Goal: Task Accomplishment & Management: Manage account settings

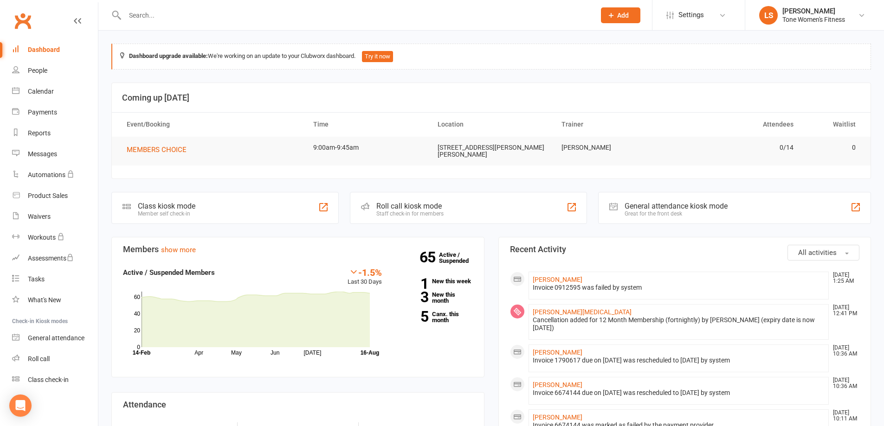
click at [185, 18] on input "text" at bounding box center [355, 15] width 467 height 13
type input "faith"
click at [164, 42] on div "[PERSON_NAME]" at bounding box center [158, 40] width 51 height 13
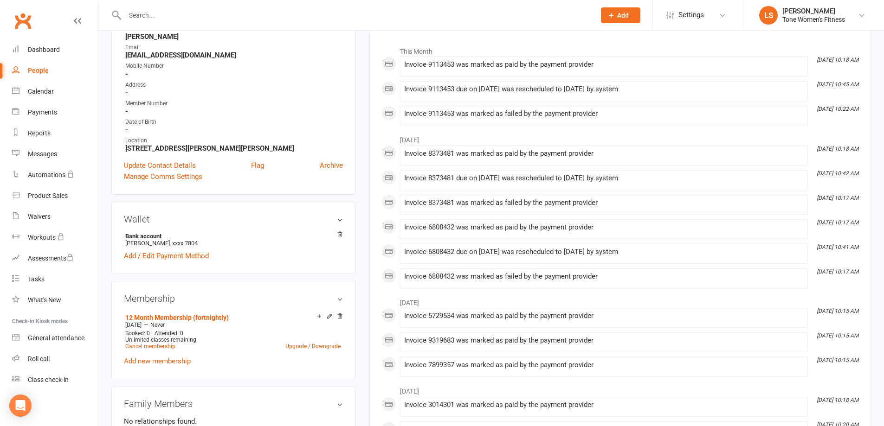
scroll to position [208, 0]
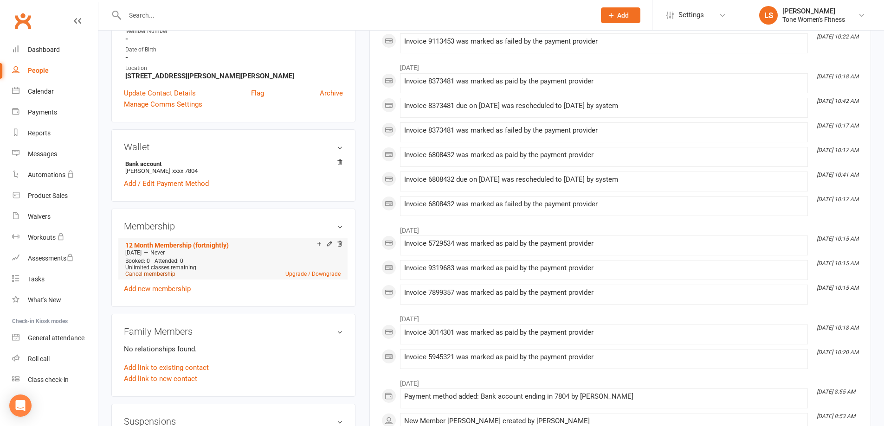
click at [168, 274] on link "Cancel membership" at bounding box center [150, 274] width 50 height 6
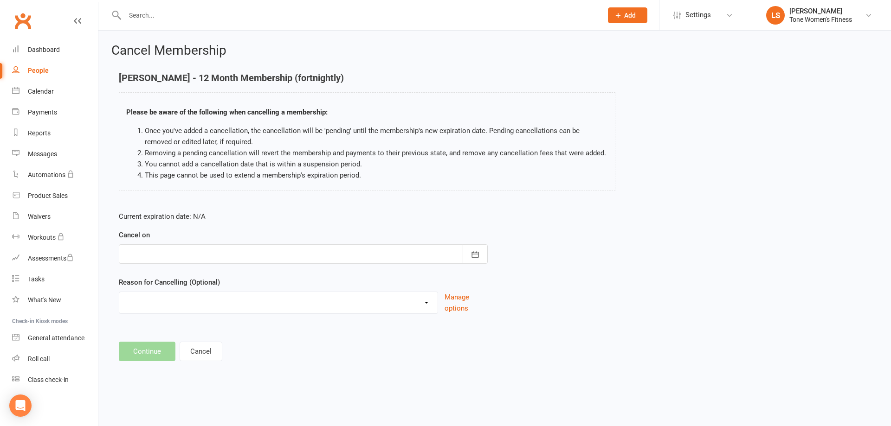
click at [139, 252] on div at bounding box center [303, 253] width 369 height 19
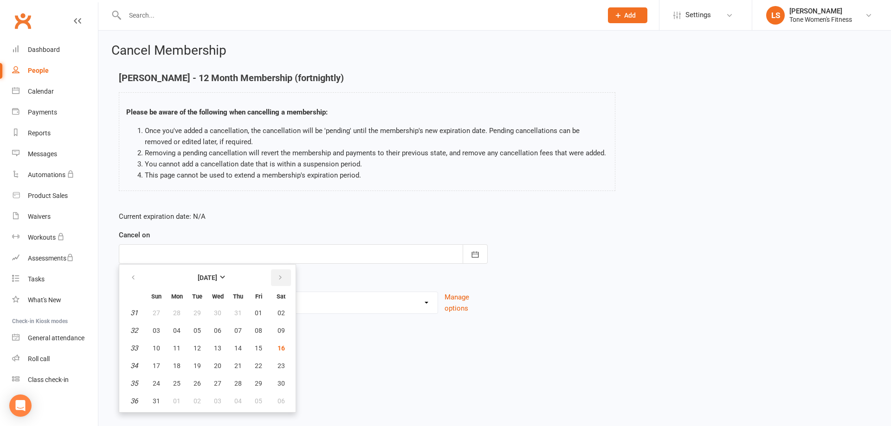
click at [281, 279] on icon "button" at bounding box center [280, 277] width 6 height 7
click at [281, 331] on span "13" at bounding box center [280, 330] width 7 height 7
type input "[DATE]"
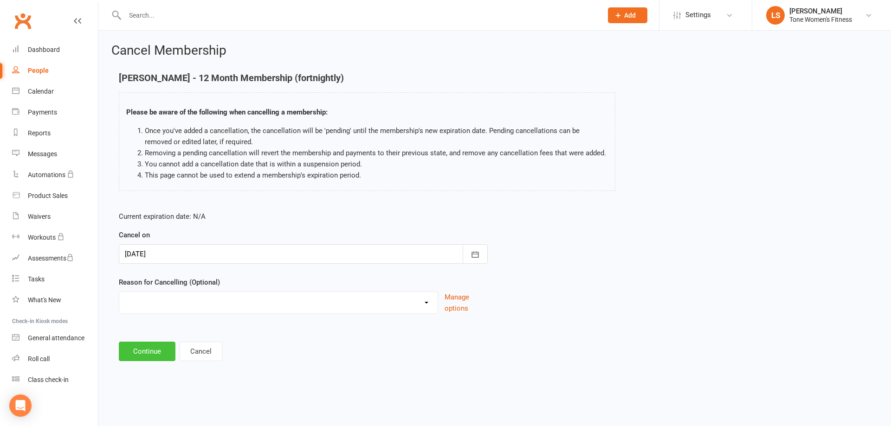
click at [141, 352] on button "Continue" at bounding box center [147, 351] width 57 height 19
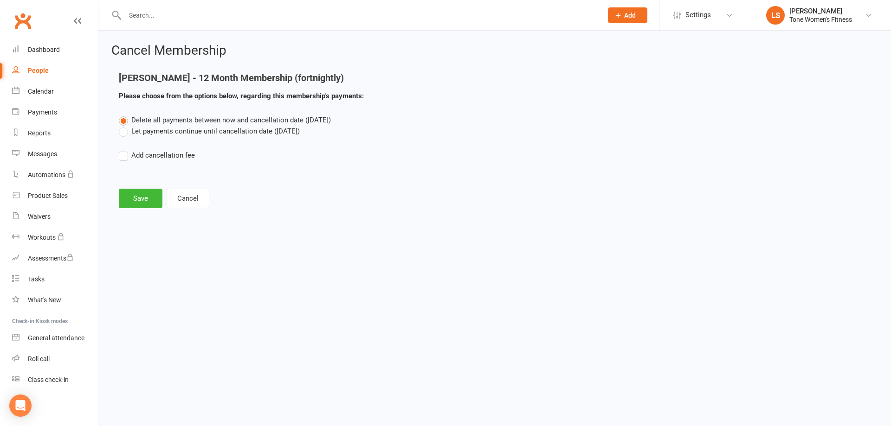
click at [123, 132] on label "Let payments continue until cancellation date ([DATE])" at bounding box center [209, 131] width 181 height 11
click at [123, 126] on input "Let payments continue until cancellation date ([DATE])" at bounding box center [122, 126] width 6 height 0
click at [142, 200] on button "Save" at bounding box center [141, 198] width 44 height 19
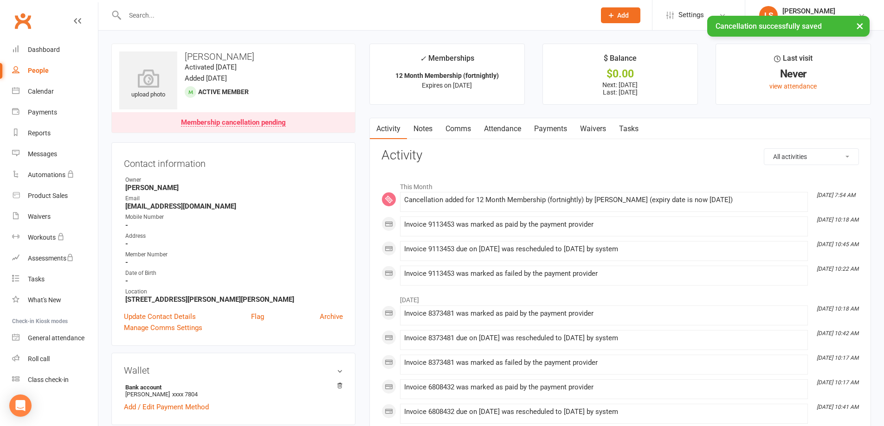
click at [547, 131] on link "Payments" at bounding box center [550, 128] width 46 height 21
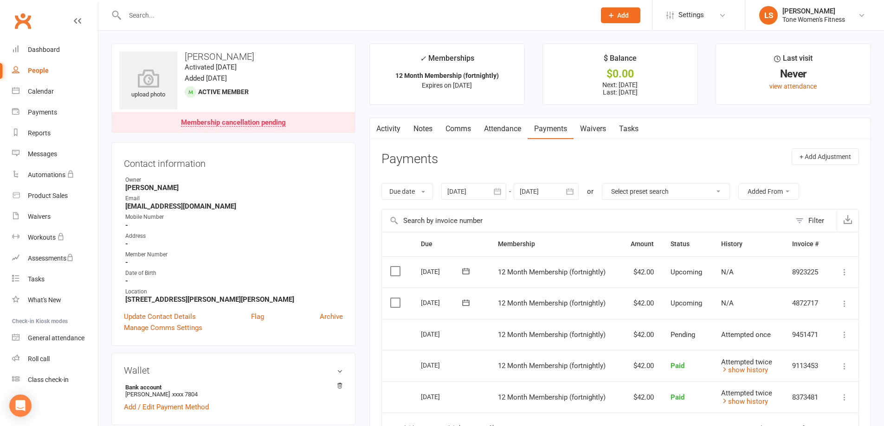
click at [41, 71] on div "People" at bounding box center [38, 70] width 21 height 7
select select "100"
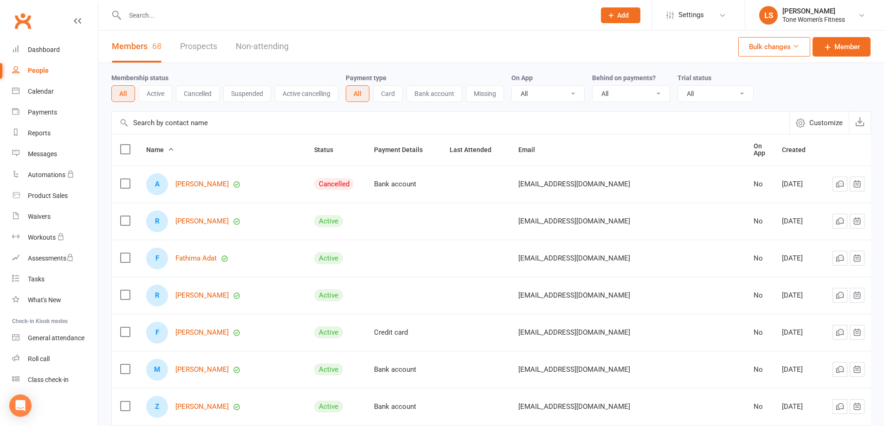
click at [867, 180] on icon at bounding box center [871, 184] width 9 height 9
click at [791, 254] on link "Archive member" at bounding box center [809, 255] width 92 height 19
click at [238, 6] on div at bounding box center [349, 15] width 477 height 30
click at [196, 19] on input "text" at bounding box center [355, 15] width 467 height 13
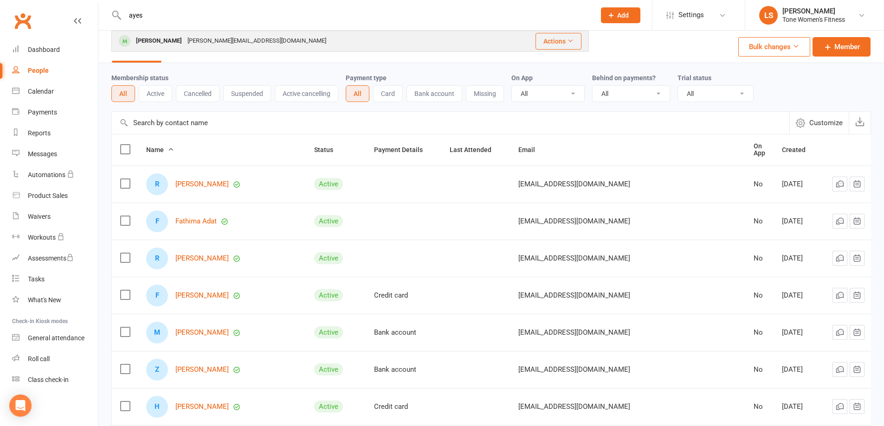
type input "ayes"
click at [146, 39] on div "[PERSON_NAME]" at bounding box center [158, 40] width 51 height 13
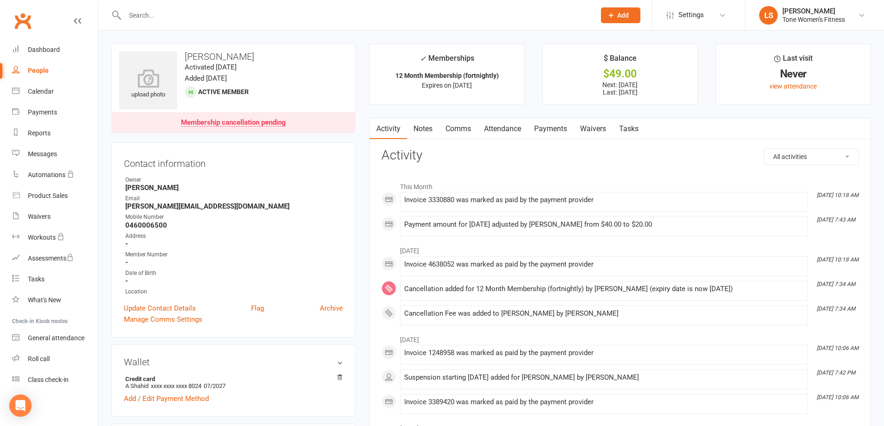
click at [551, 128] on link "Payments" at bounding box center [550, 128] width 46 height 21
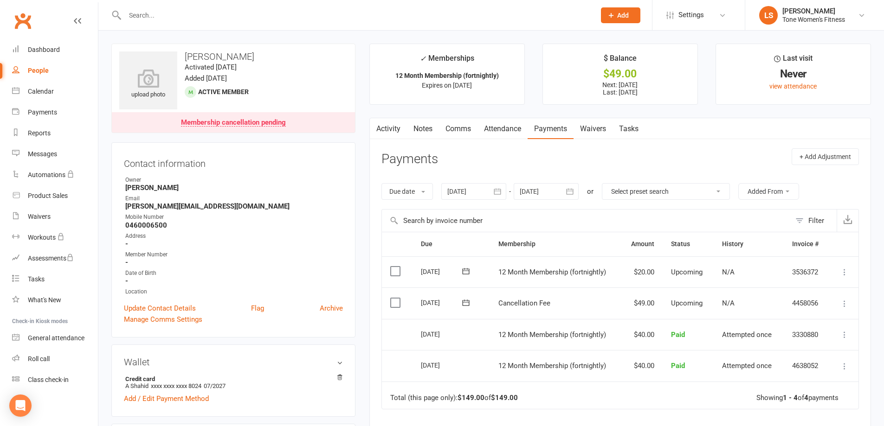
click at [35, 71] on div "People" at bounding box center [38, 70] width 21 height 7
select select "100"
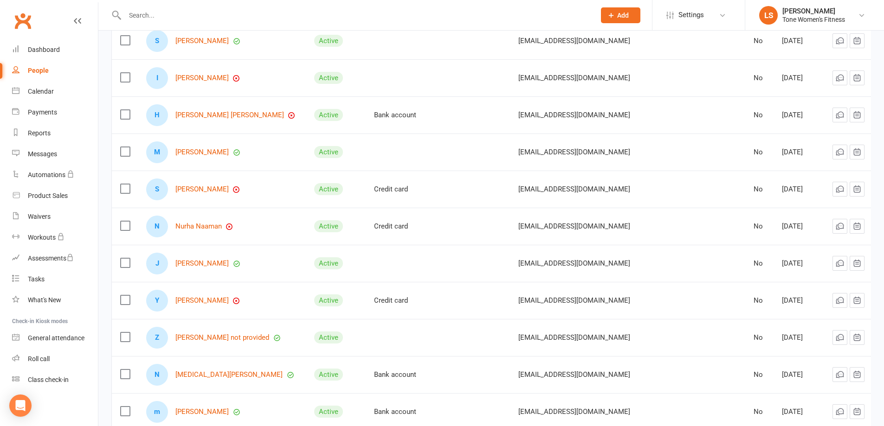
scroll to position [1696, 0]
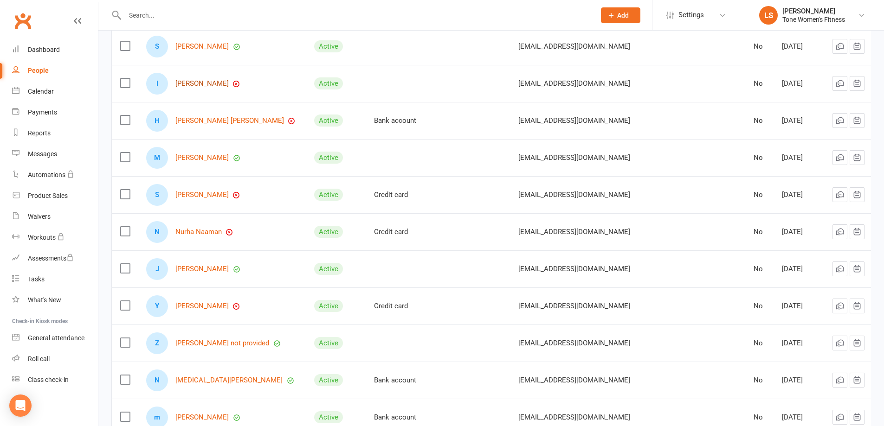
click at [213, 82] on link "[PERSON_NAME]" at bounding box center [201, 84] width 53 height 8
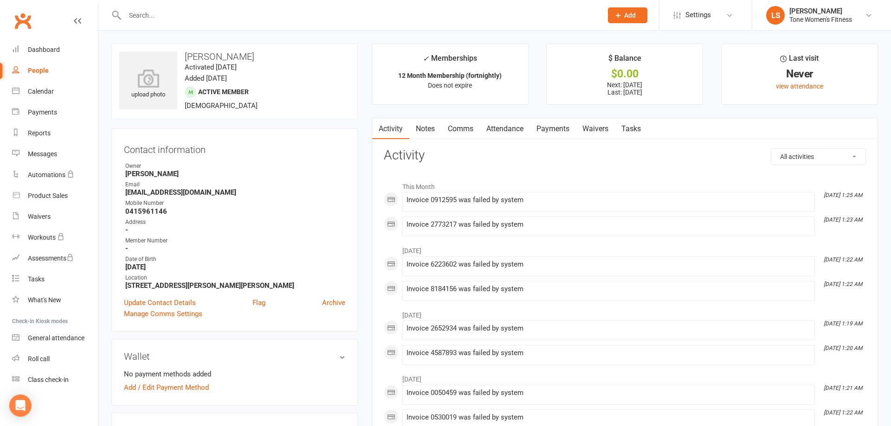
select select "100"
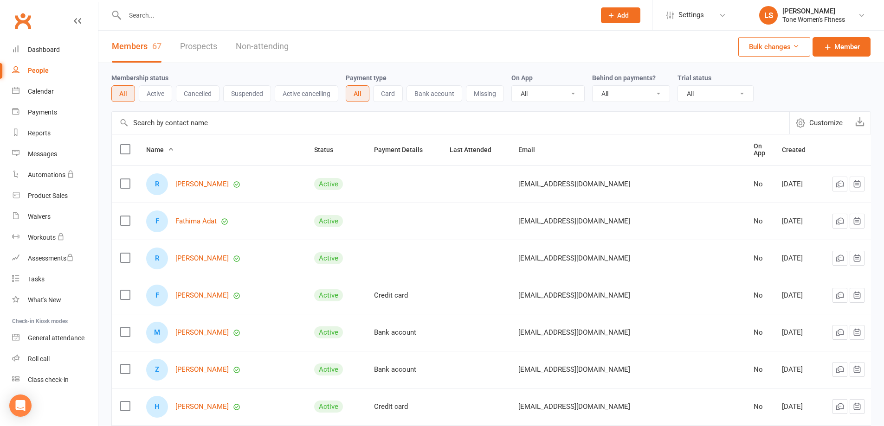
click at [153, 14] on input "text" at bounding box center [355, 15] width 467 height 13
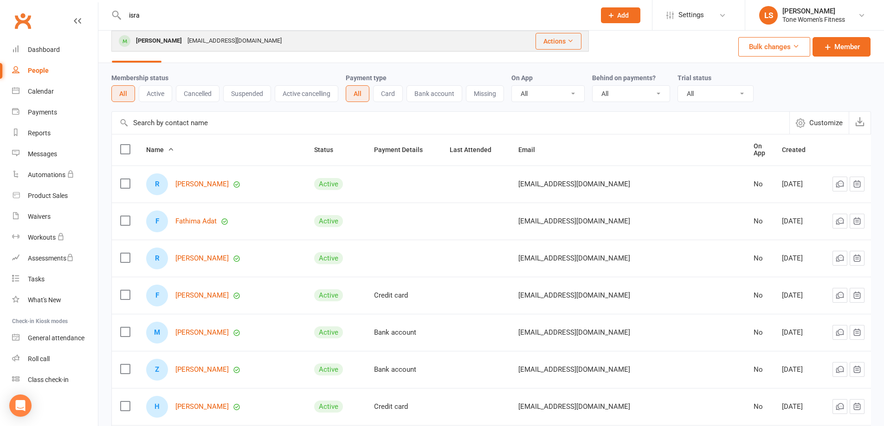
type input "isra"
click at [159, 39] on div "[PERSON_NAME]" at bounding box center [158, 40] width 51 height 13
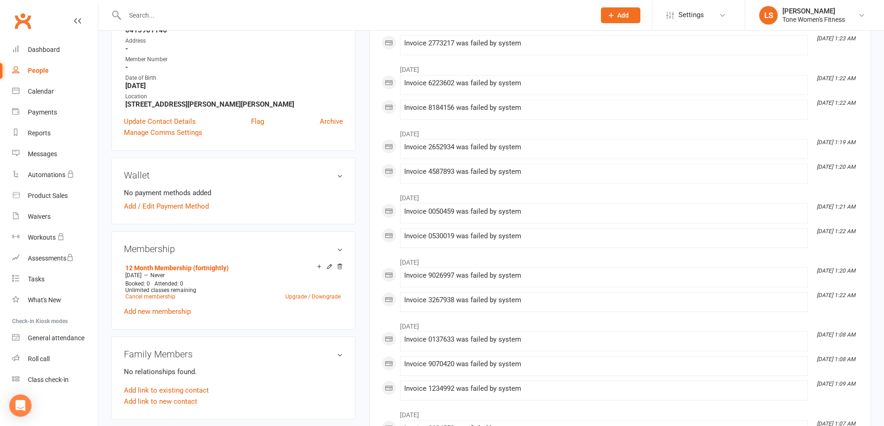
scroll to position [191, 0]
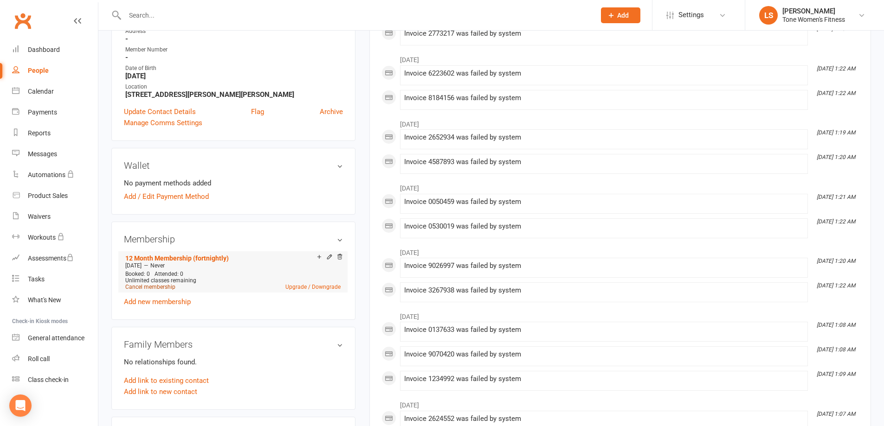
click at [158, 288] on link "Cancel membership" at bounding box center [150, 287] width 50 height 6
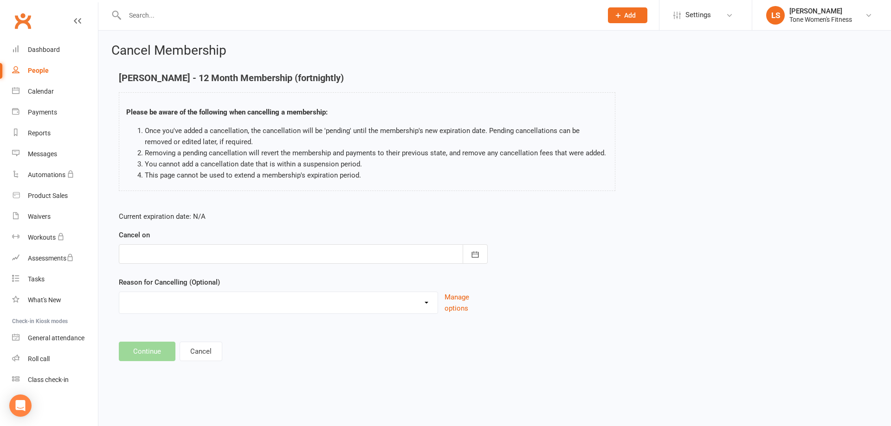
click at [153, 253] on div at bounding box center [303, 253] width 369 height 19
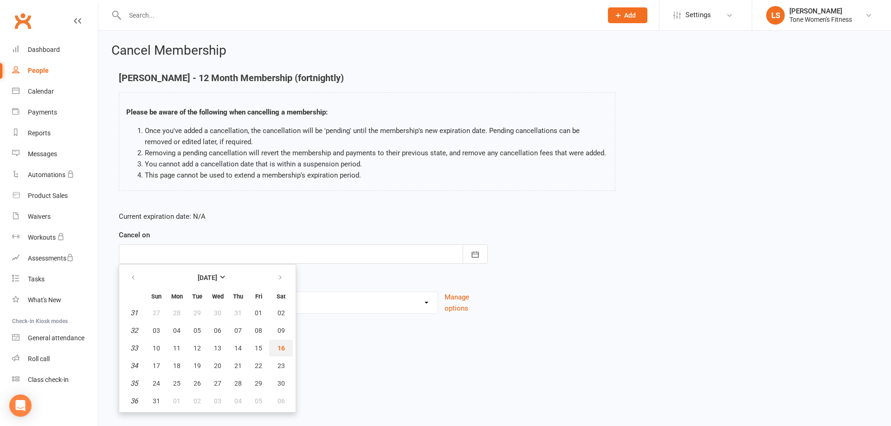
click at [280, 347] on span "16" at bounding box center [280, 348] width 7 height 7
type input "[DATE]"
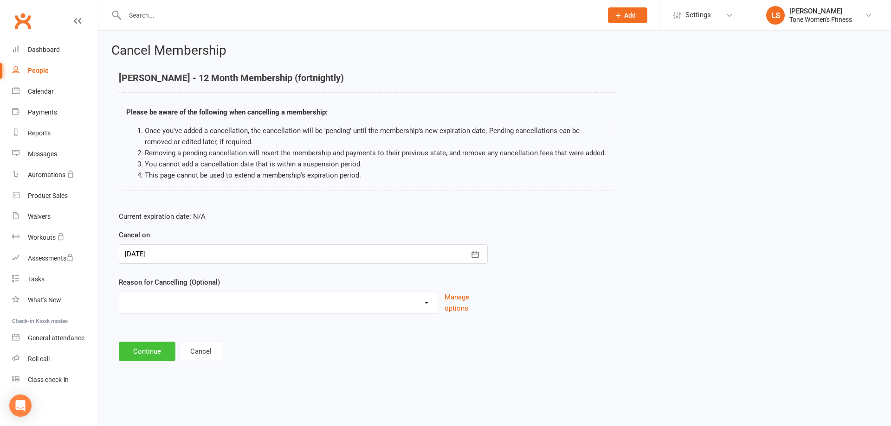
click at [148, 351] on button "Continue" at bounding box center [147, 351] width 57 height 19
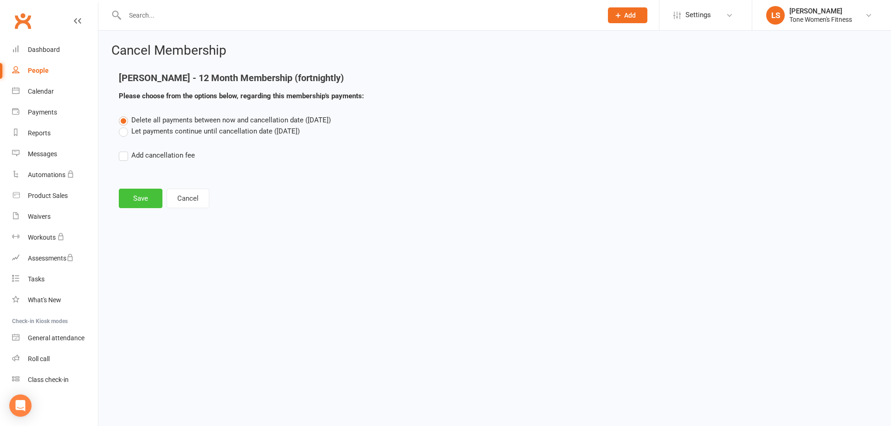
click at [144, 200] on button "Save" at bounding box center [141, 198] width 44 height 19
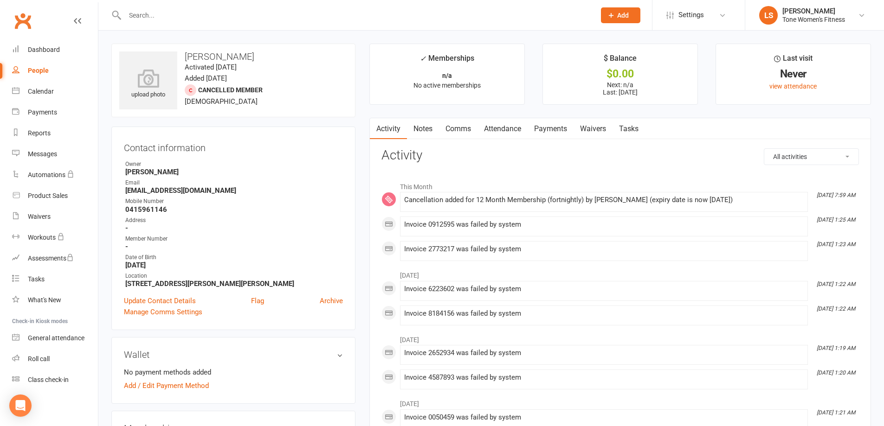
click at [49, 71] on link "People" at bounding box center [55, 70] width 86 height 21
select select "100"
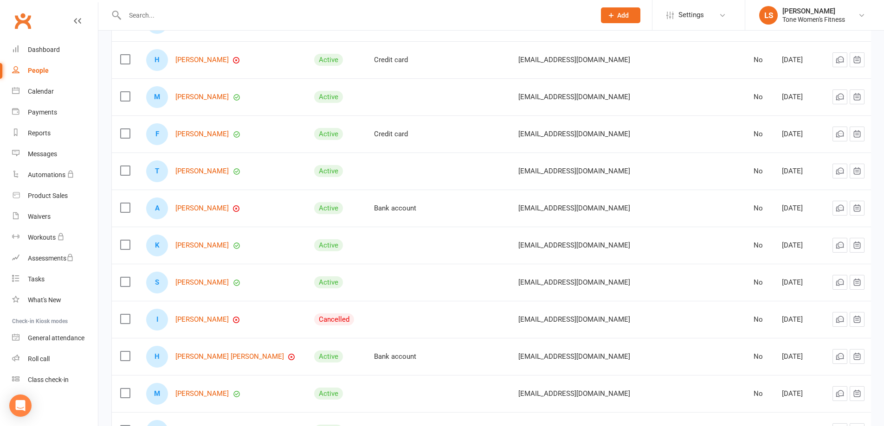
scroll to position [1464, 0]
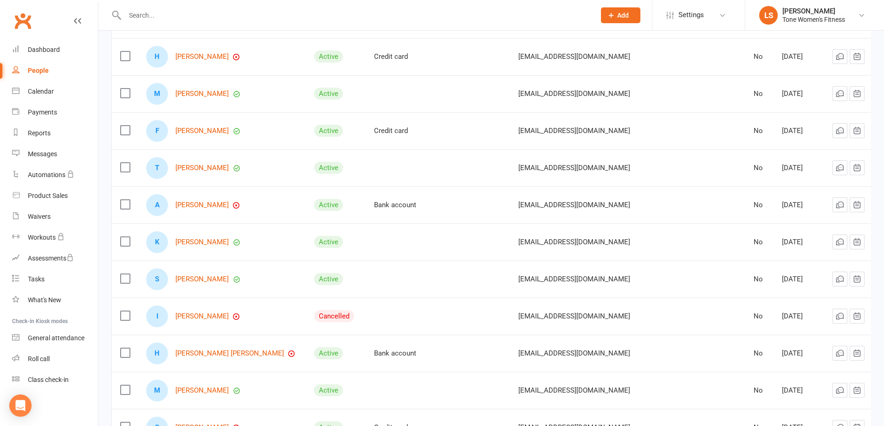
click at [867, 315] on icon at bounding box center [871, 316] width 9 height 9
click at [790, 391] on link "Archive member" at bounding box center [809, 388] width 92 height 19
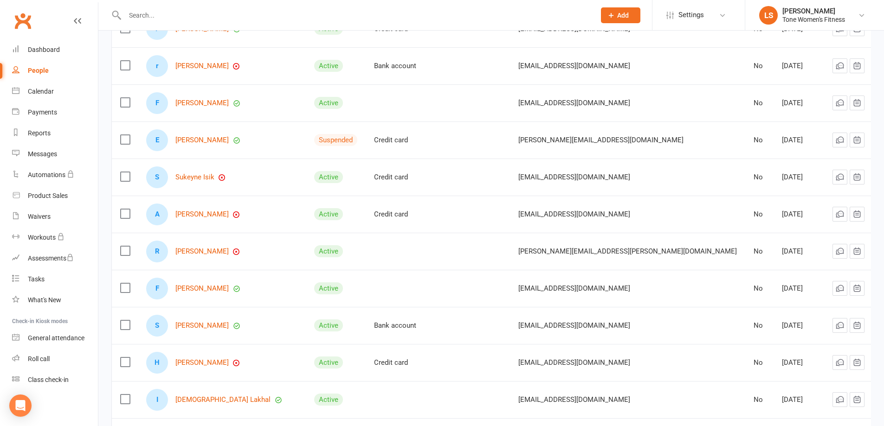
scroll to position [0, 0]
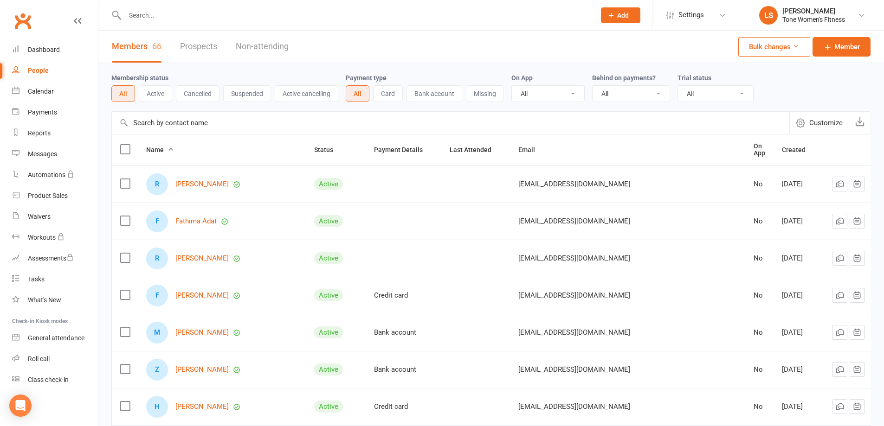
click at [144, 18] on input "text" at bounding box center [355, 15] width 467 height 13
type input "amree"
